Goal: Task Accomplishment & Management: Use online tool/utility

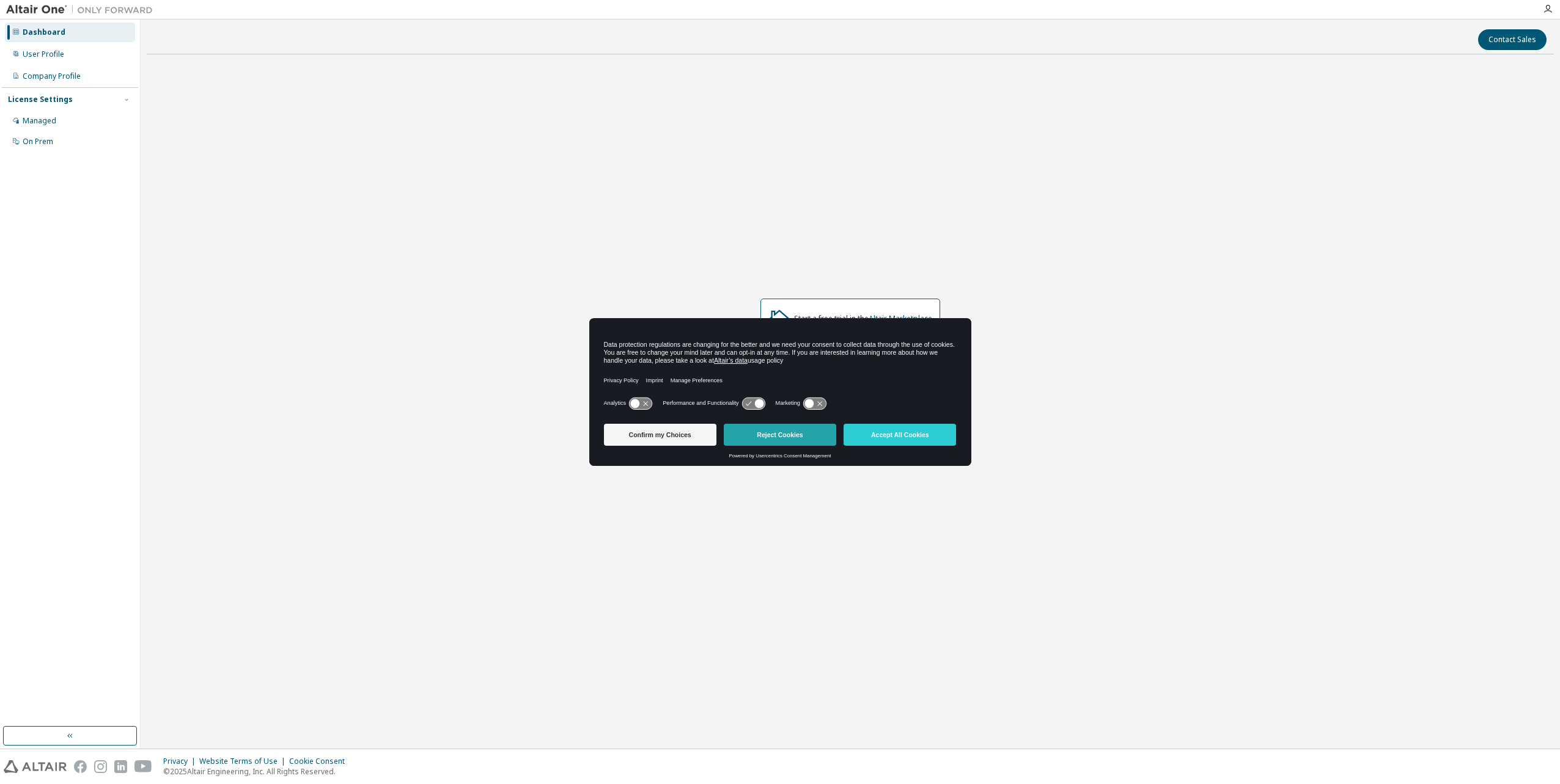
click at [774, 437] on button "Reject Cookies" at bounding box center [780, 434] width 113 height 22
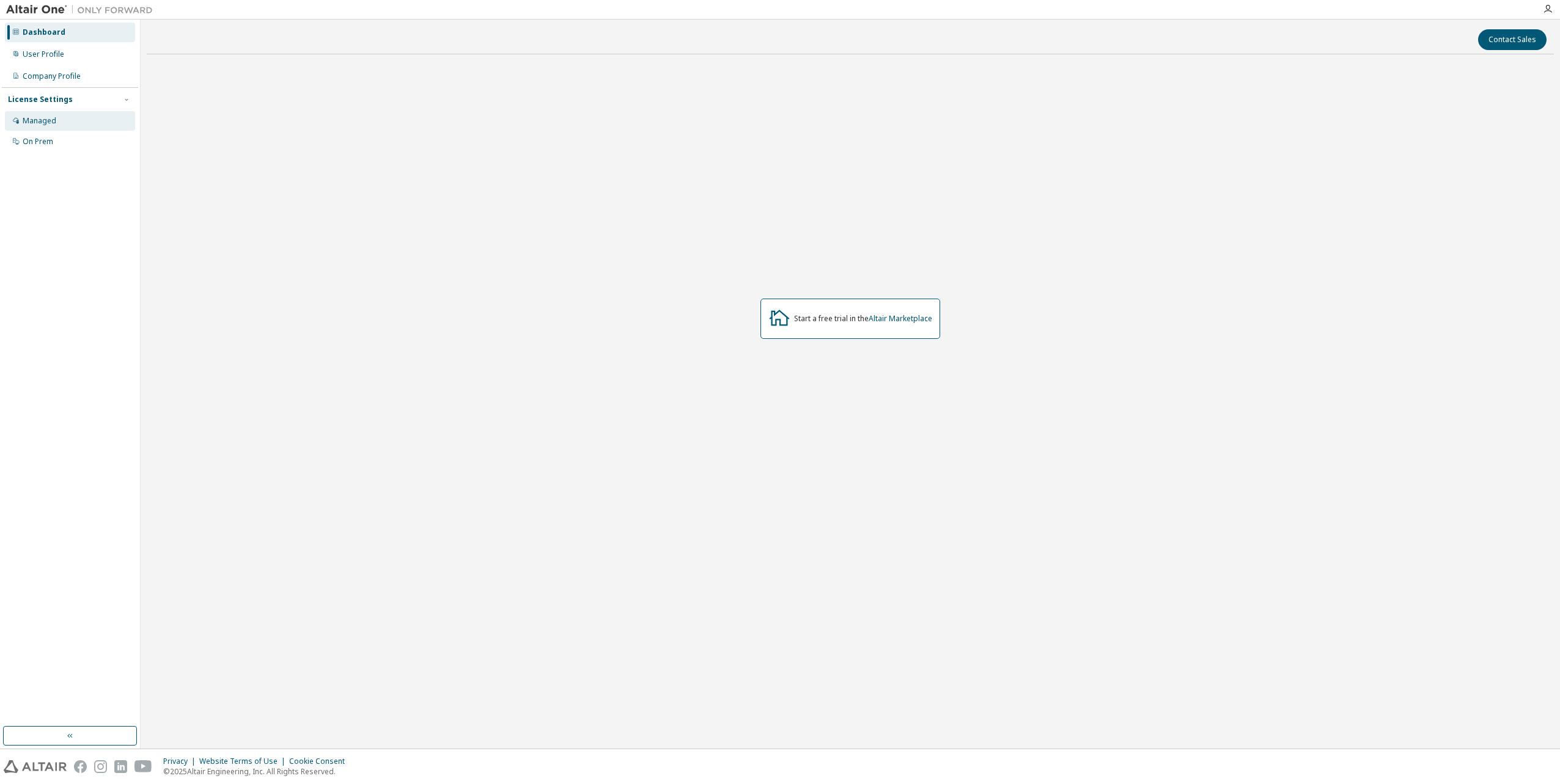
click at [25, 129] on div "Managed" at bounding box center [70, 121] width 130 height 19
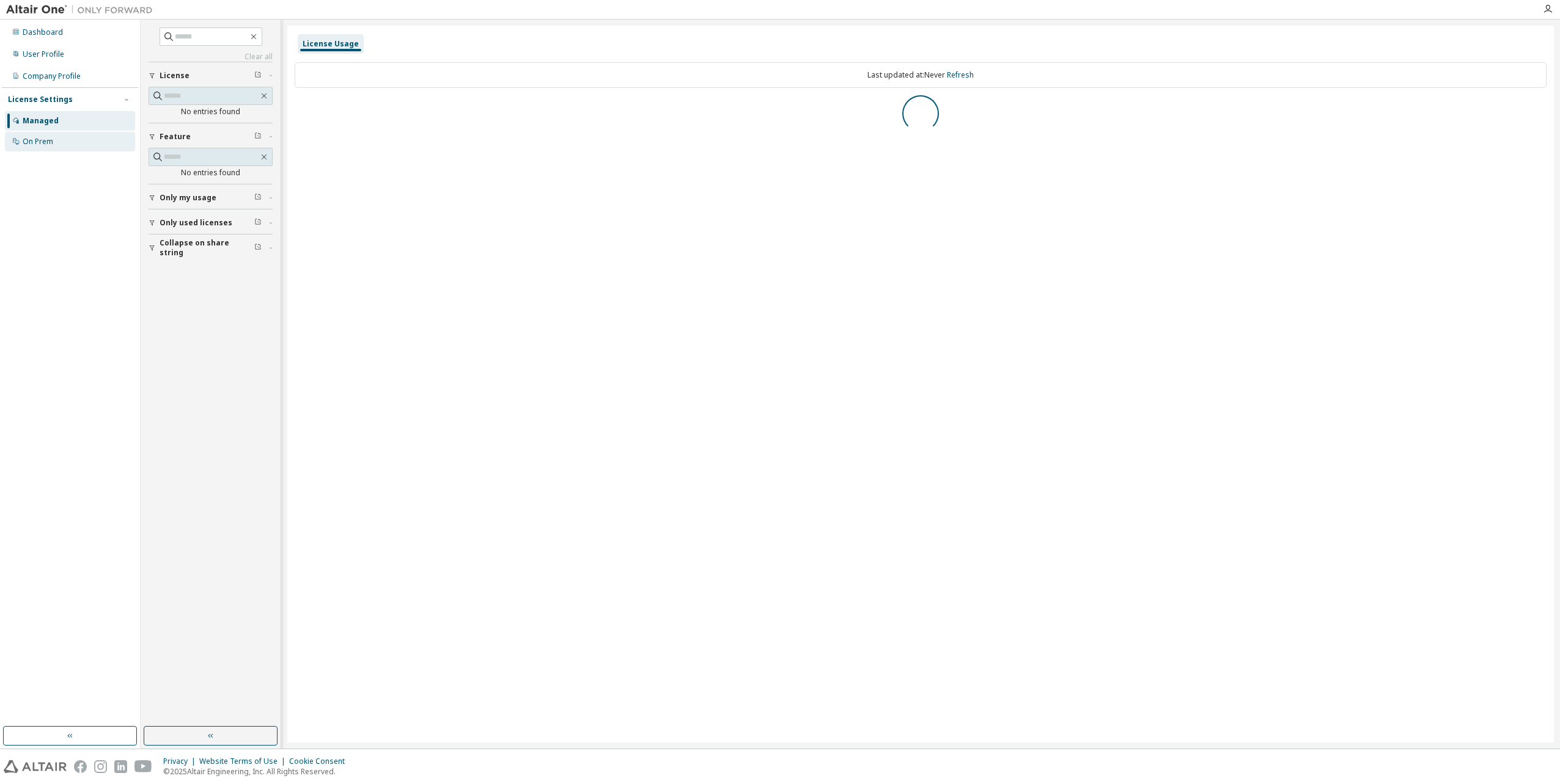
click at [33, 138] on div "On Prem" at bounding box center [38, 142] width 31 height 10
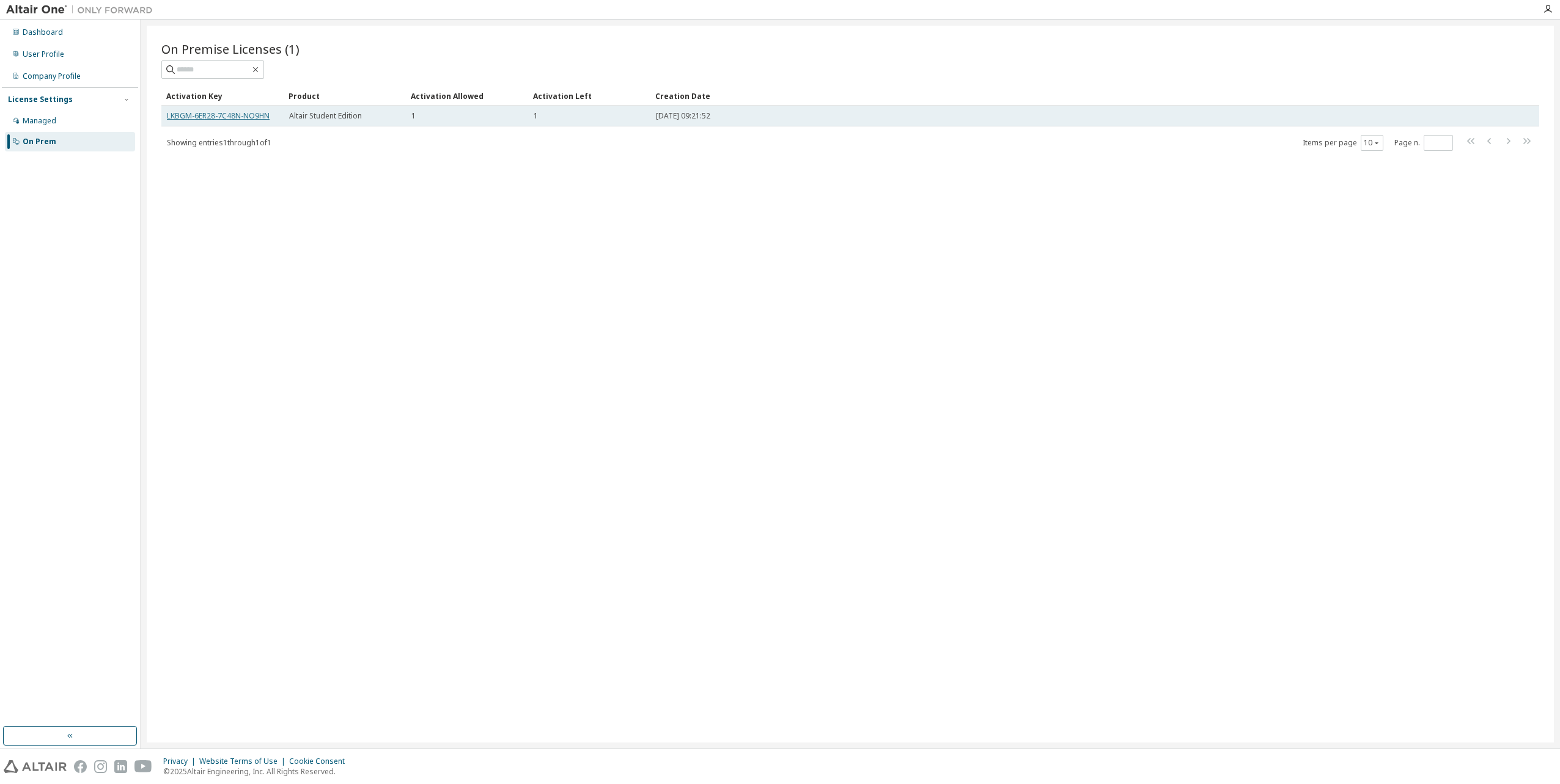
click at [240, 118] on link "LKBGM-6ER28-7C48N-NO9HN" at bounding box center [218, 115] width 103 height 10
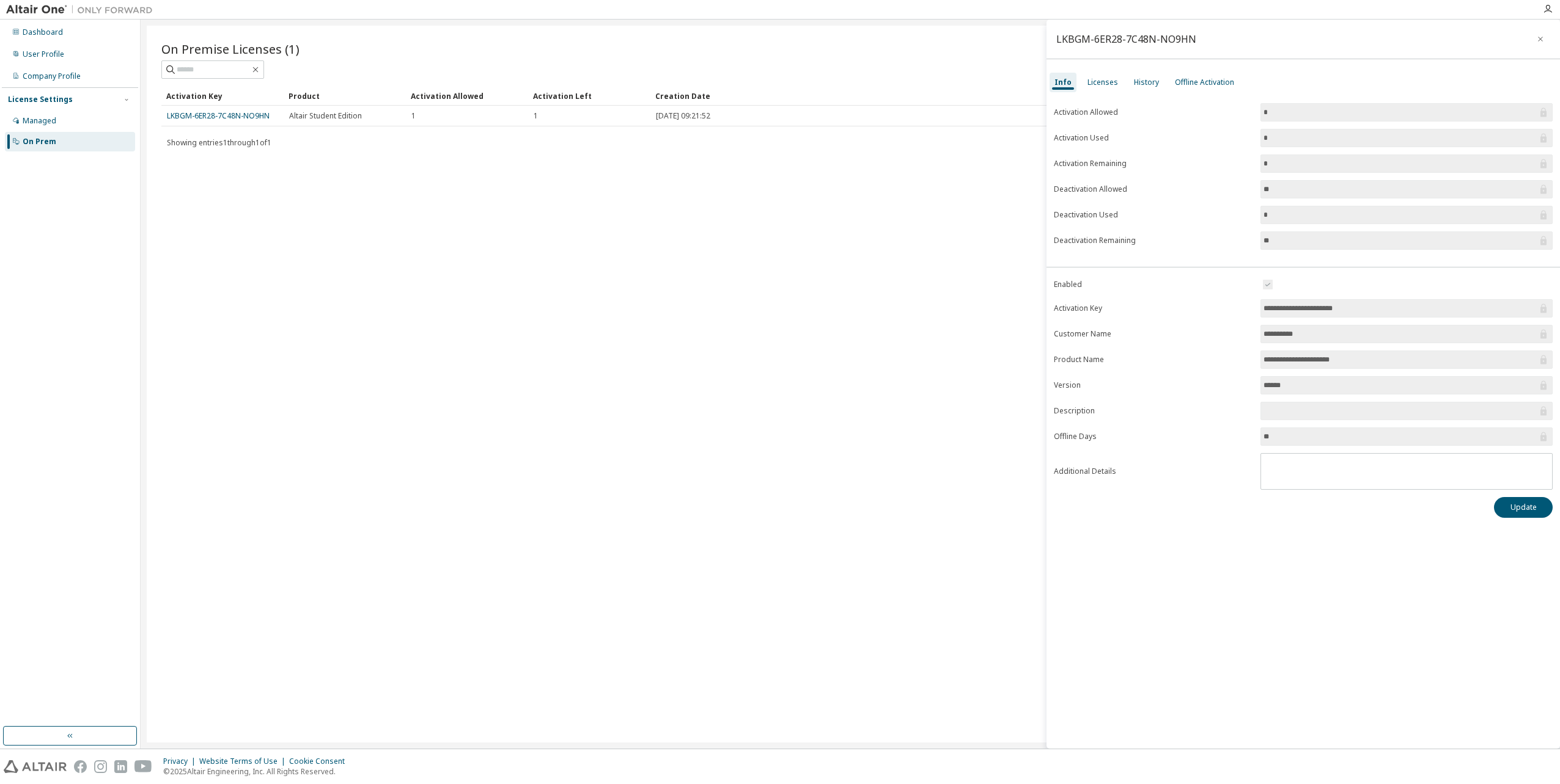
click at [1188, 37] on div "LKBGM-6ER28-7C48N-NO9HN" at bounding box center [1126, 39] width 140 height 10
drag, startPoint x: 1191, startPoint y: 37, endPoint x: 1056, endPoint y: 39, distance: 135.0
click at [1056, 39] on div "LKBGM-6ER28-7C48N-NO9HN" at bounding box center [1126, 39] width 140 height 10
copy div "LKBGM-6ER28-7C48N-NO9HN"
